Goal: Find specific page/section: Find specific page/section

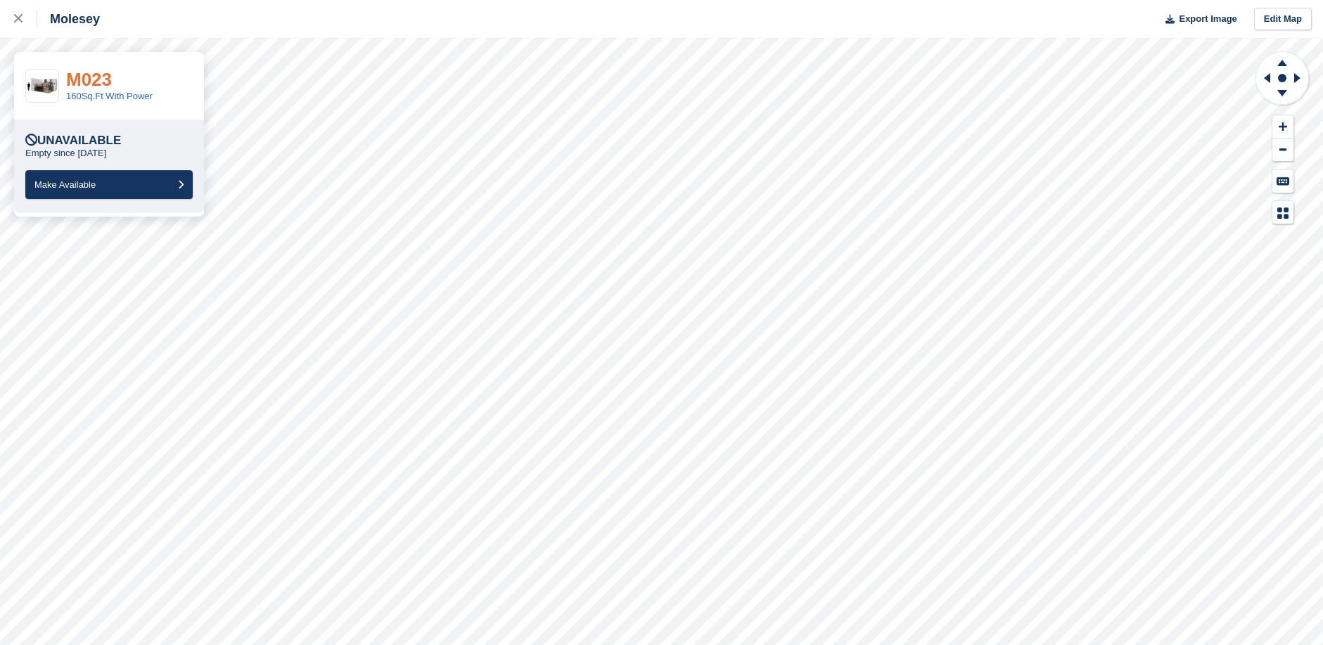
click at [94, 77] on link "M023" at bounding box center [89, 79] width 46 height 21
click at [95, 94] on link "160Sq.Ft With Power" at bounding box center [109, 96] width 87 height 11
